Goal: Information Seeking & Learning: Learn about a topic

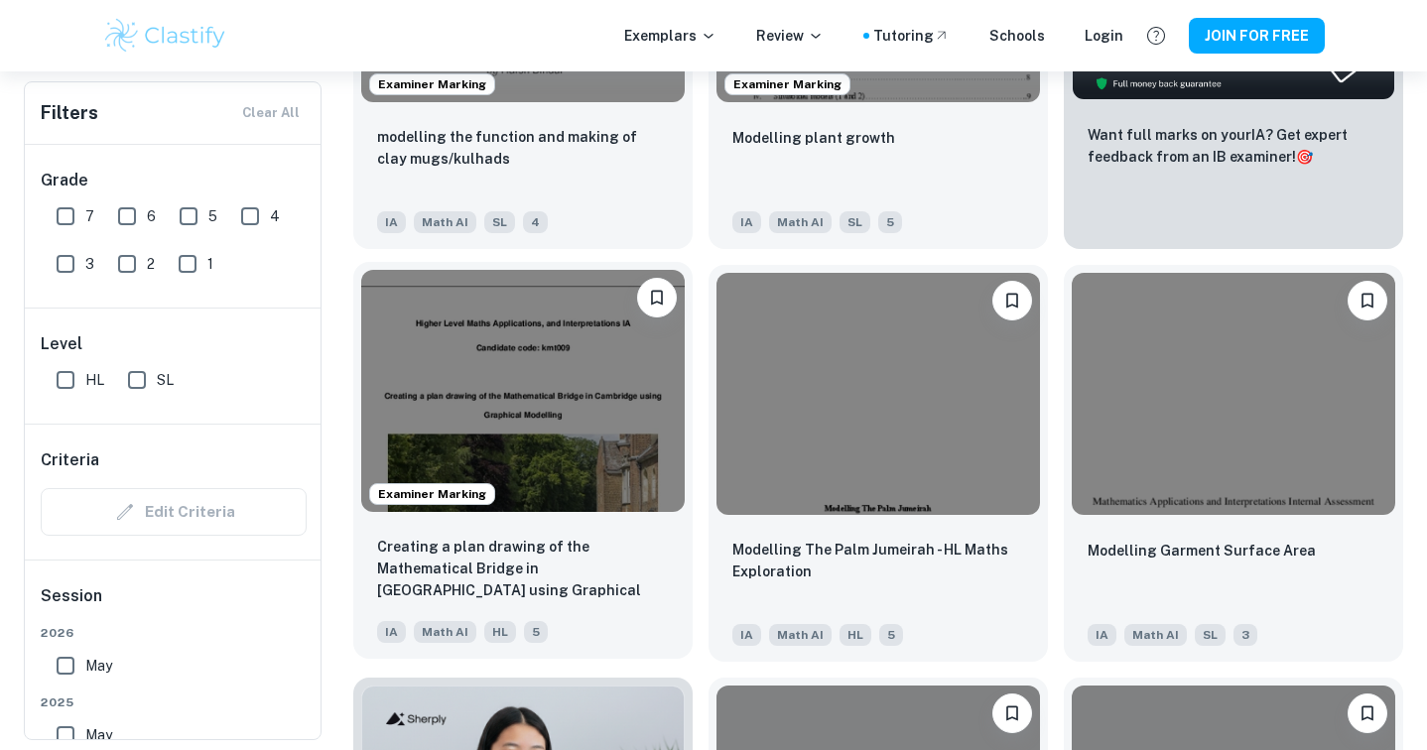
scroll to position [879, 0]
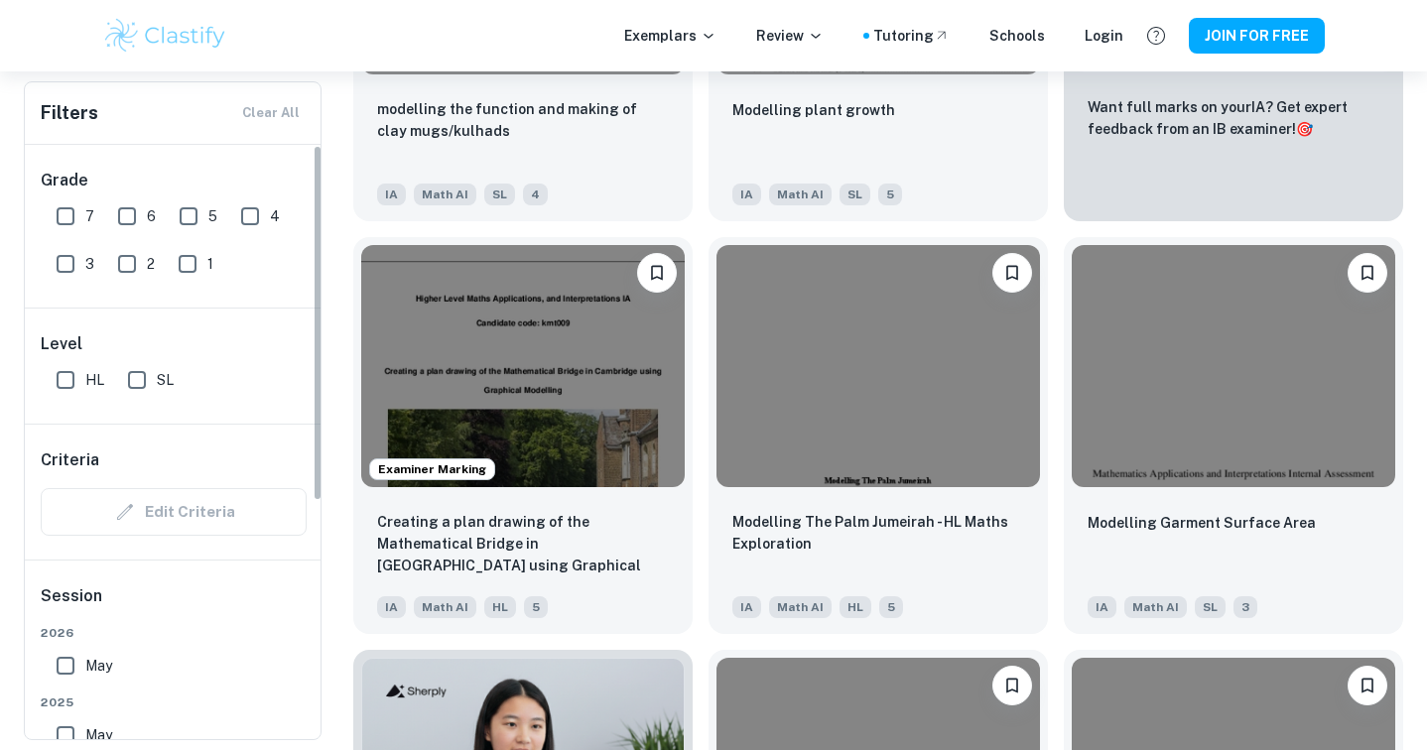
click at [134, 214] on input "6" at bounding box center [127, 216] width 40 height 40
checkbox input "true"
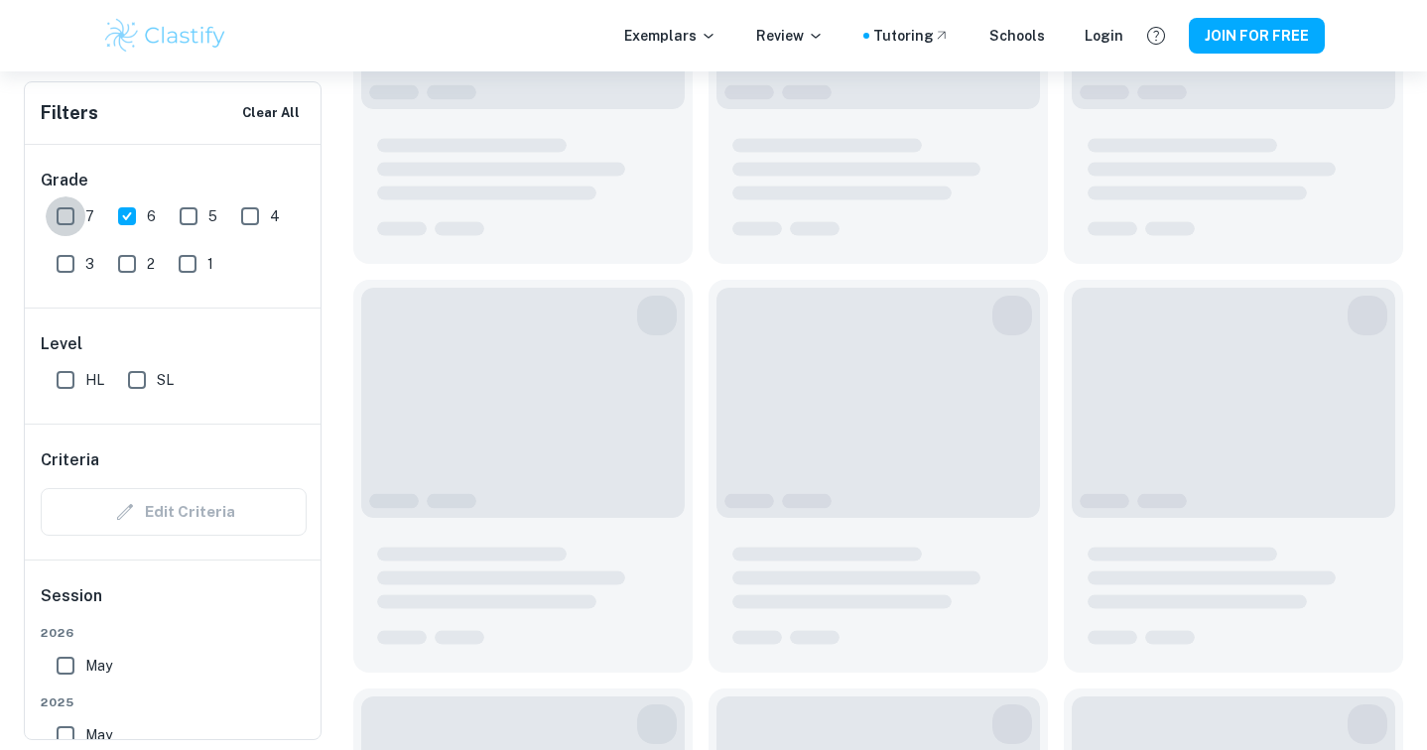
click at [62, 217] on input "7" at bounding box center [66, 216] width 40 height 40
checkbox input "true"
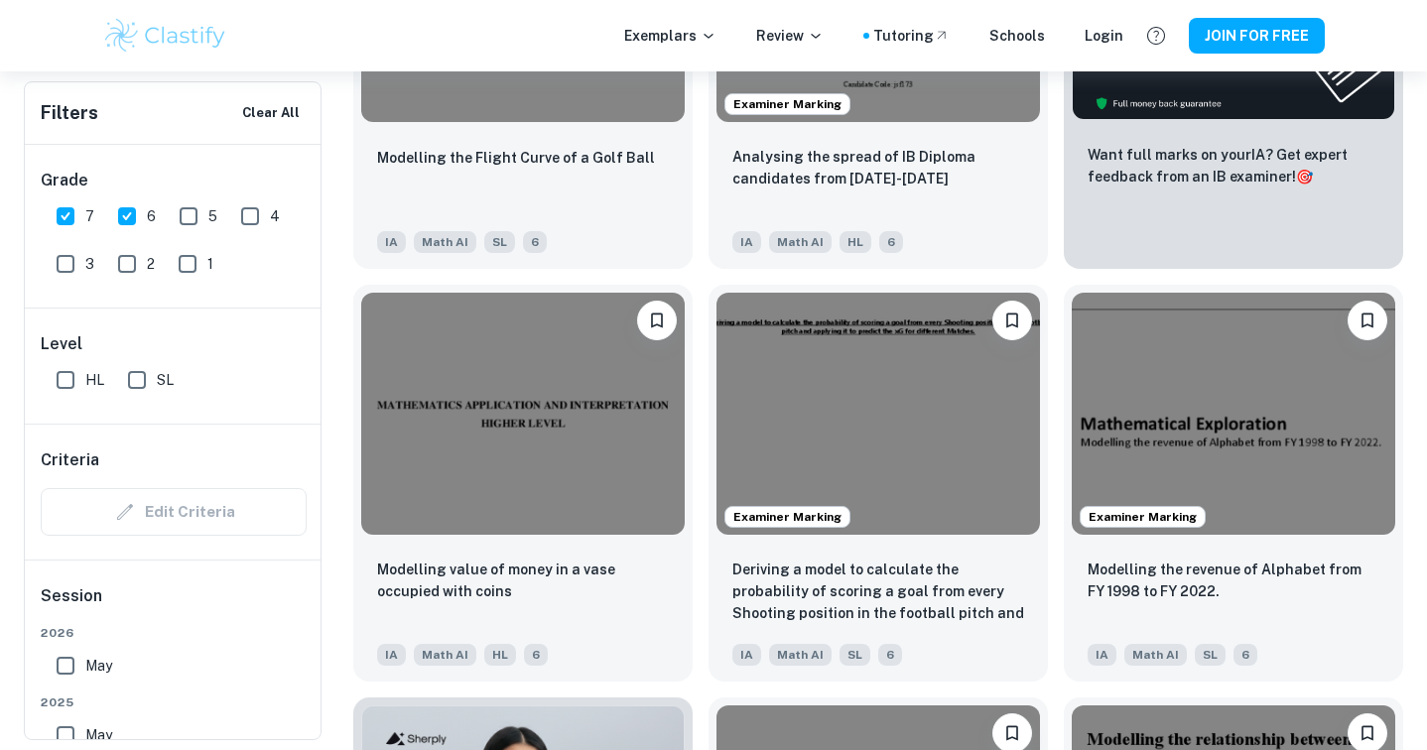
click at [135, 380] on input "SL" at bounding box center [137, 380] width 40 height 40
checkbox input "true"
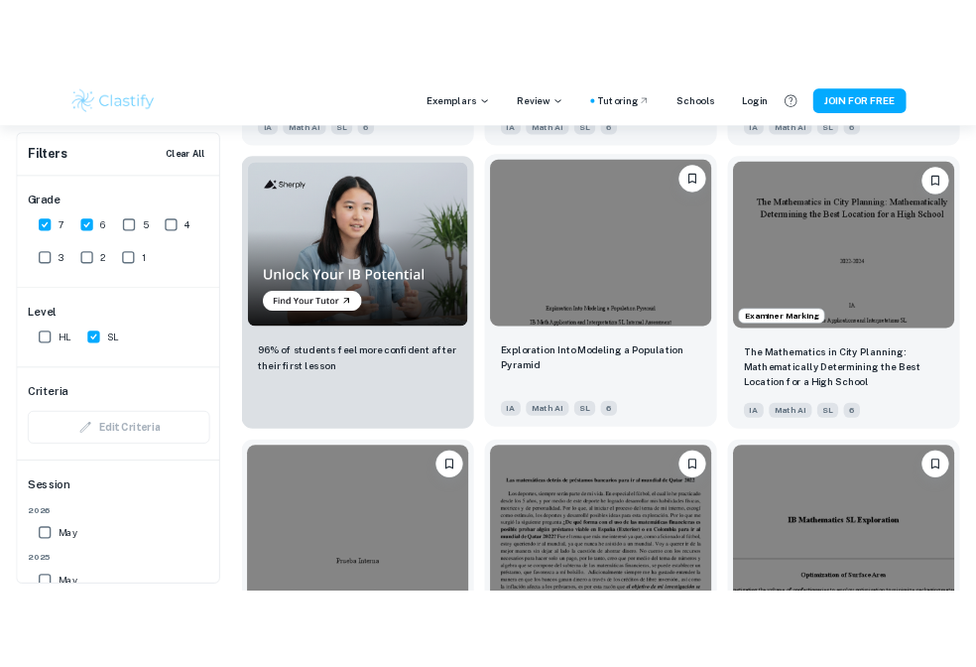
scroll to position [1624, 0]
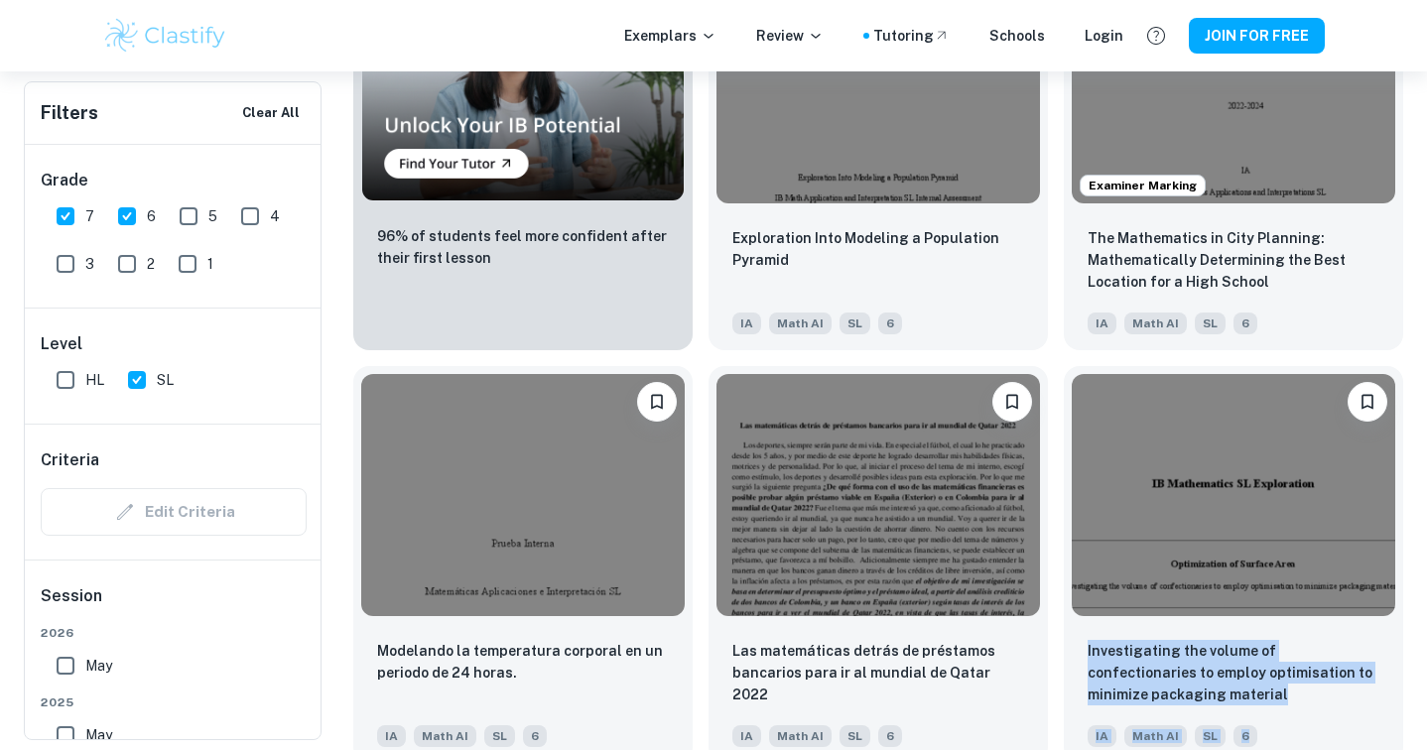
drag, startPoint x: 1405, startPoint y: 744, endPoint x: 1051, endPoint y: 686, distance: 358.8
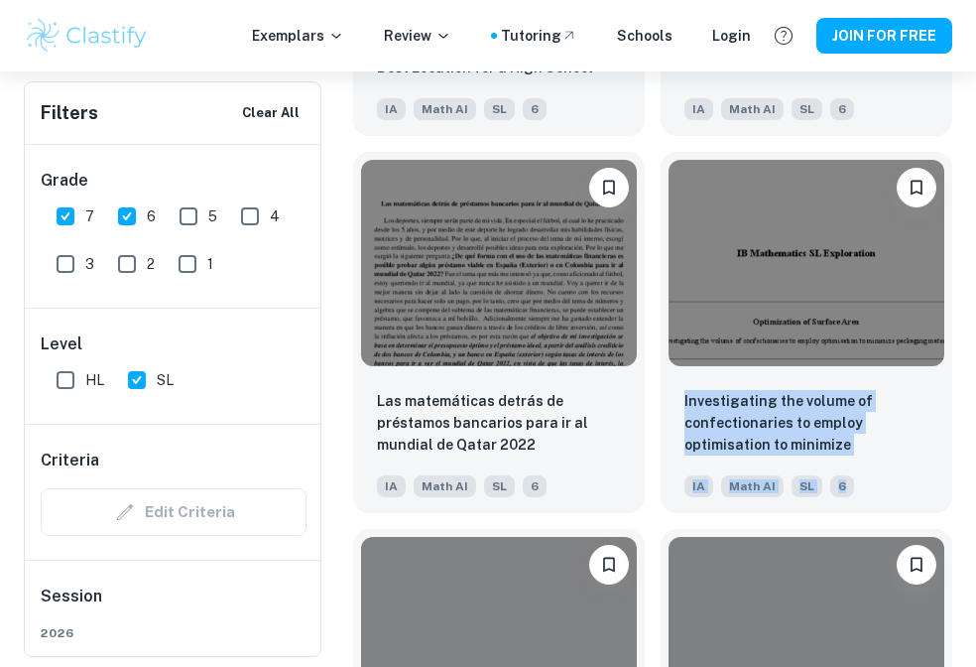
scroll to position [2570, 0]
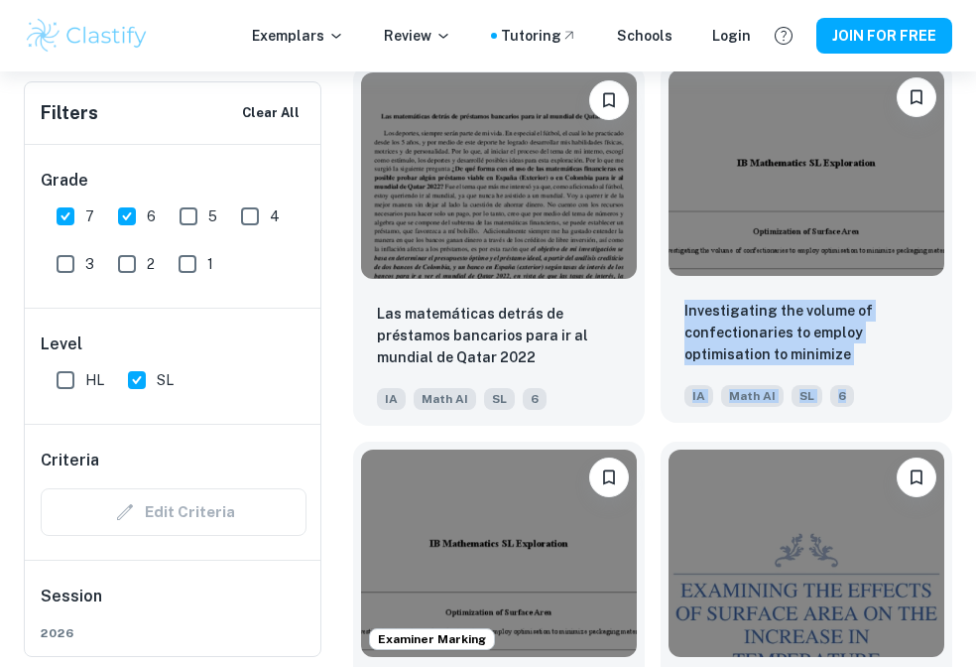
click at [771, 368] on div "Investigating the volume of confectionaries to employ optimisation to minimize …" at bounding box center [807, 353] width 292 height 139
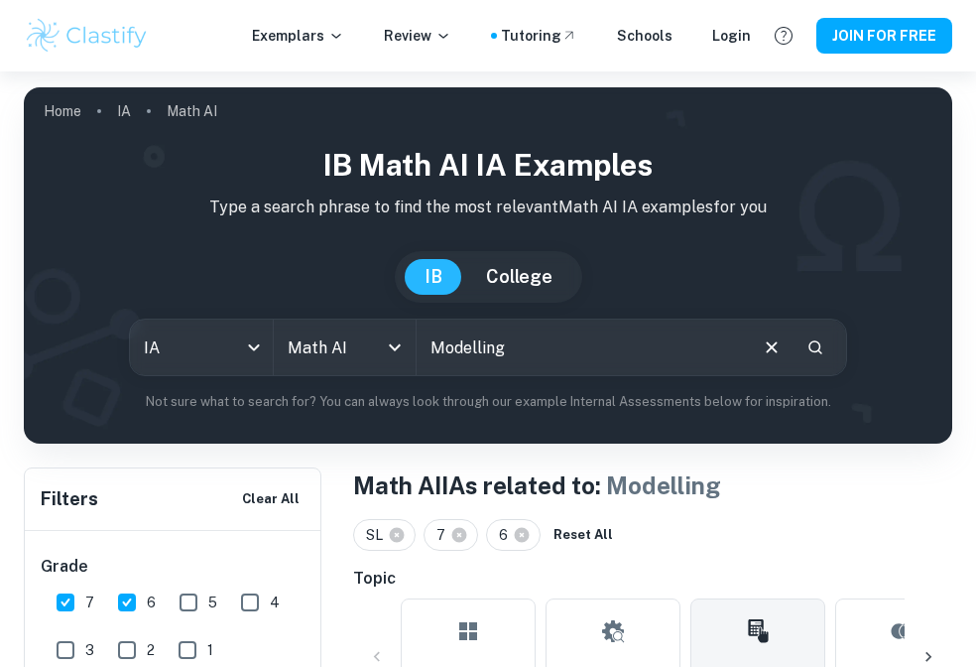
click at [555, 350] on input "Modelling" at bounding box center [581, 347] width 328 height 56
type input "Modelling Starbucks logo"
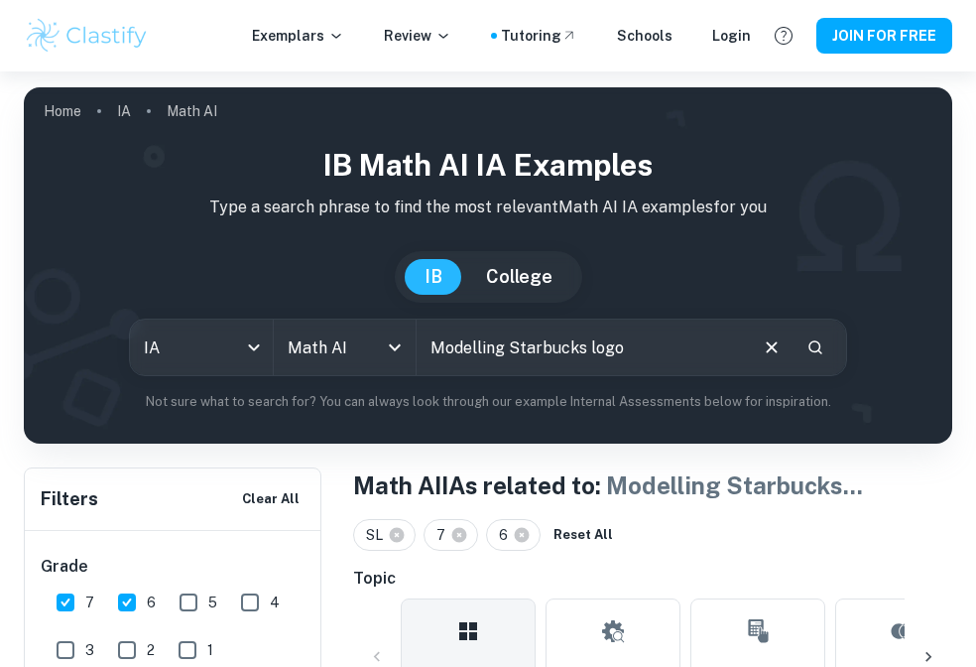
scroll to position [118, 0]
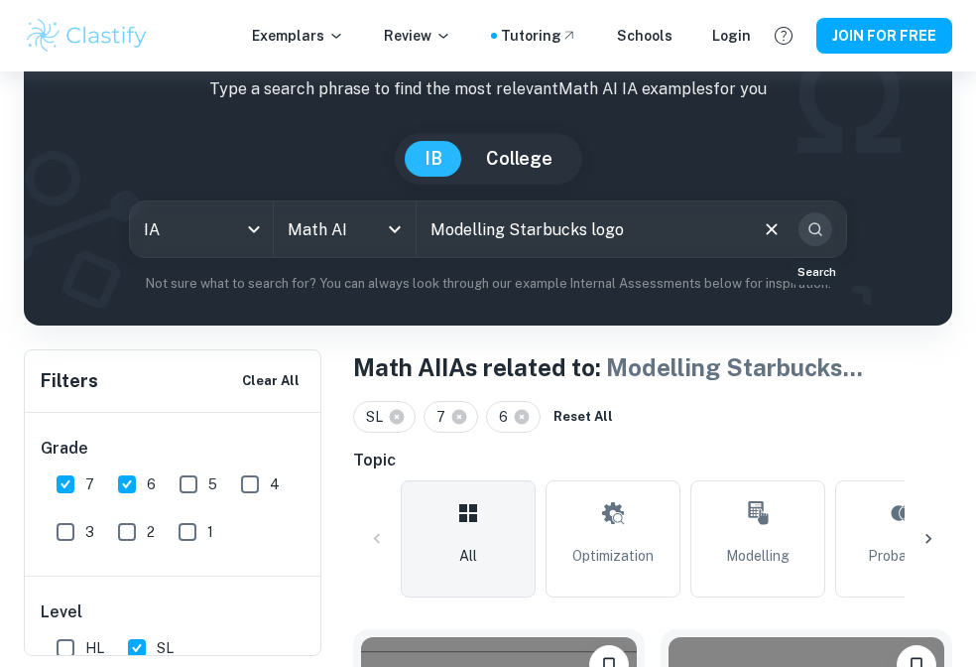
click at [815, 235] on icon "Search" at bounding box center [816, 229] width 18 height 18
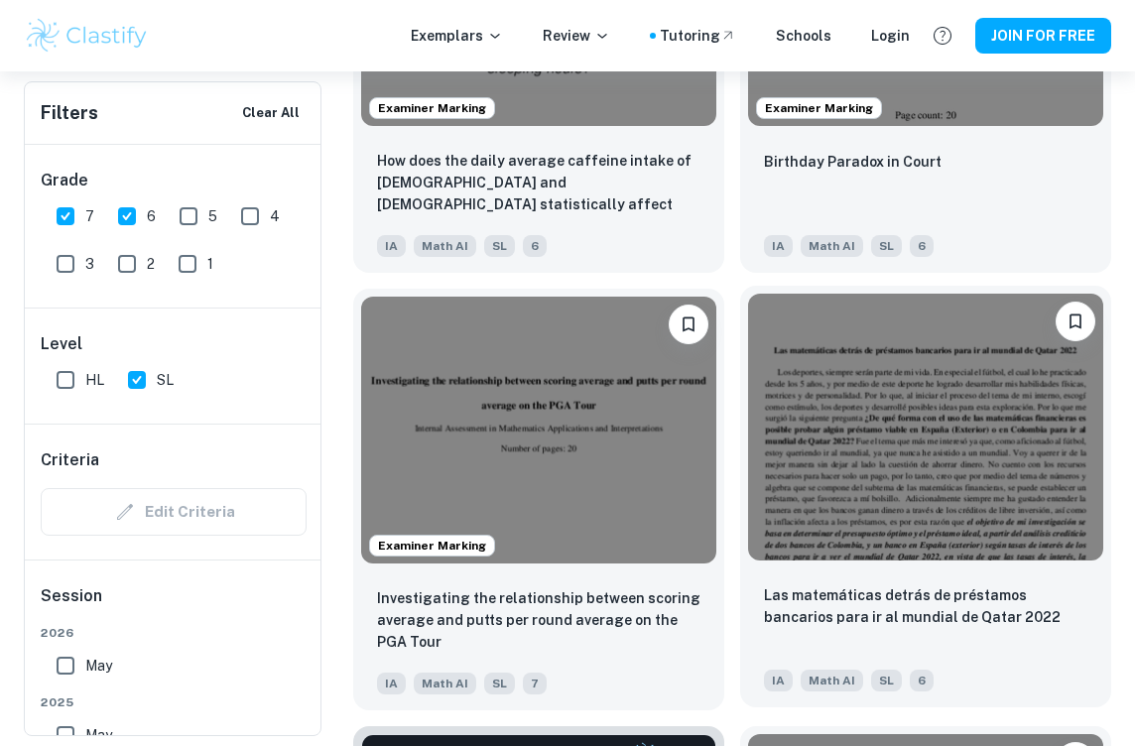
scroll to position [4036, 0]
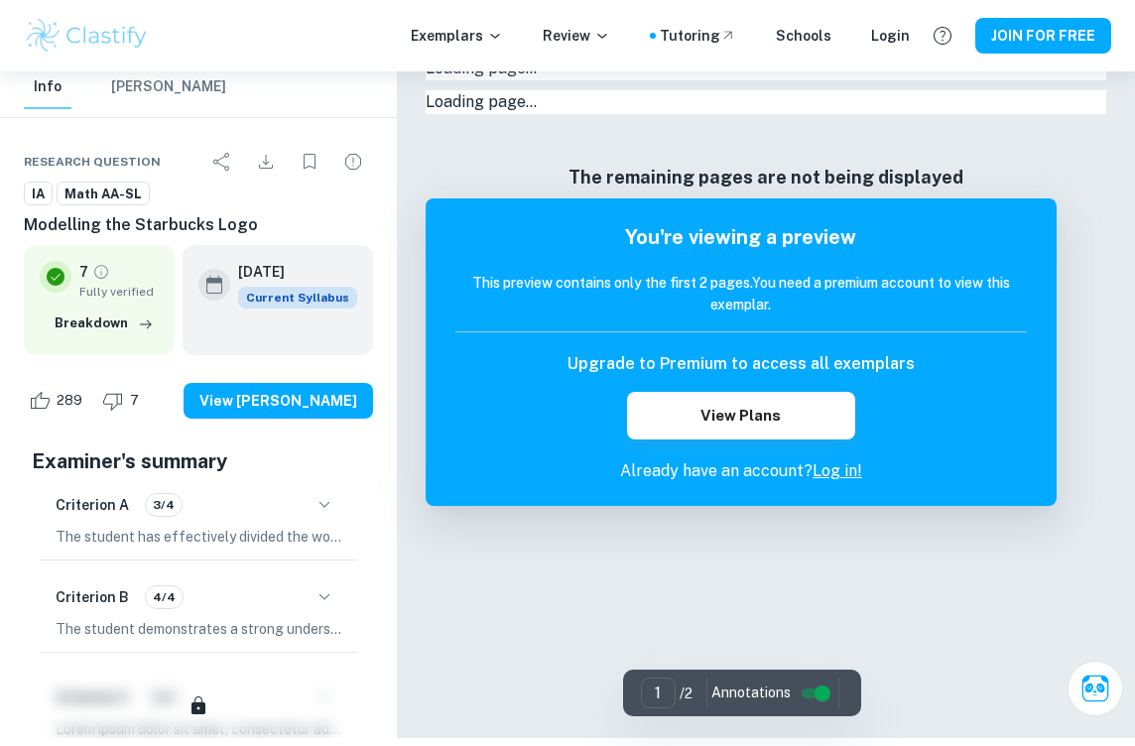
scroll to position [39, 0]
